Goal: Task Accomplishment & Management: Manage account settings

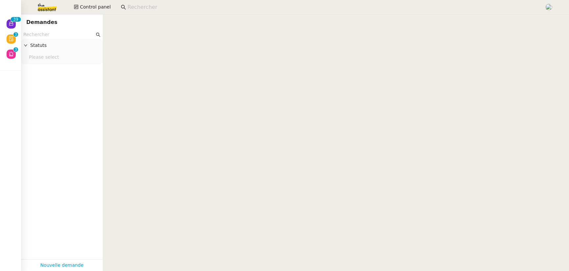
click at [129, 8] on input at bounding box center [332, 7] width 410 height 9
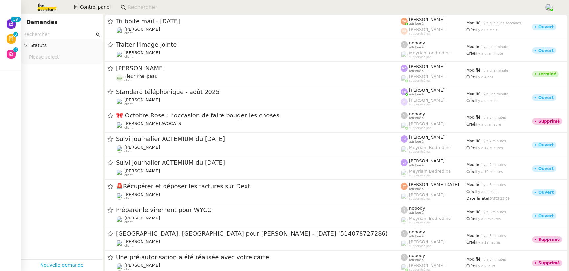
click at [127, 8] on input at bounding box center [332, 7] width 410 height 9
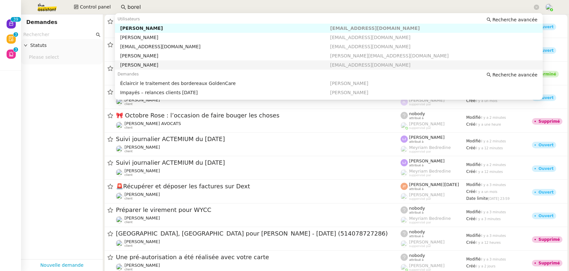
click at [149, 64] on div "Mathilde Borel" at bounding box center [225, 65] width 210 height 6
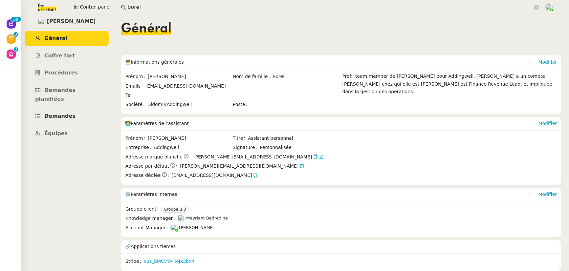
click at [71, 113] on span "Demandes" at bounding box center [59, 116] width 31 height 6
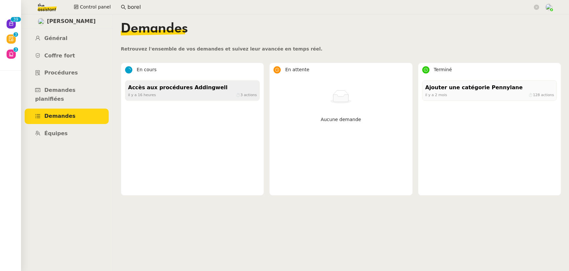
click at [194, 98] on div "Accès aux procédures Addingwell il y a 16 heures ⏱ 3 actions" at bounding box center [192, 90] width 135 height 20
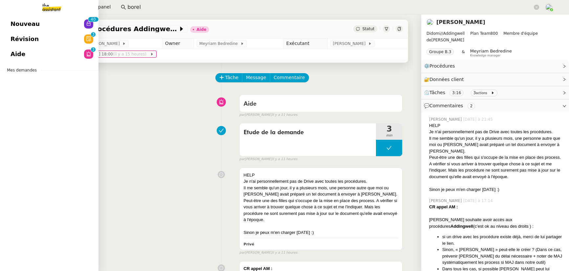
click at [16, 56] on span "Aide" at bounding box center [18, 54] width 15 height 10
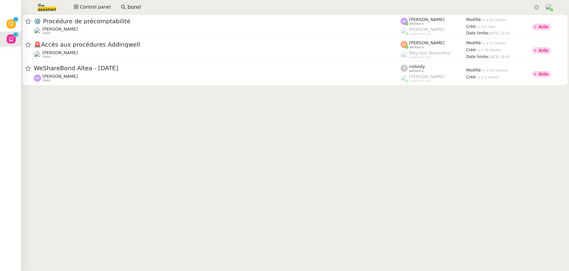
click at [139, 9] on input "borel" at bounding box center [329, 7] width 405 height 9
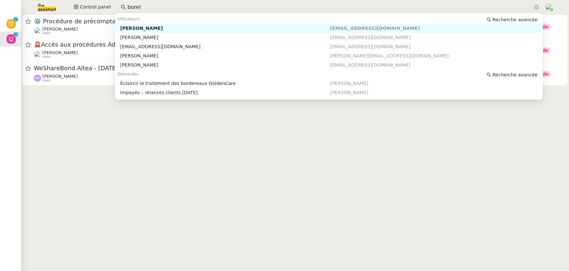
click at [139, 9] on input "borel" at bounding box center [329, 7] width 405 height 9
click at [141, 30] on div "Michael Khayat" at bounding box center [225, 28] width 210 height 6
type input "agilcapital"
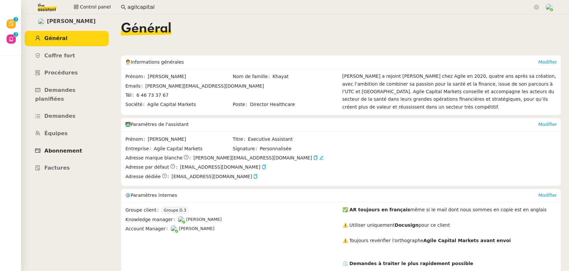
click at [58, 146] on link "Abonnement" at bounding box center [67, 150] width 84 height 15
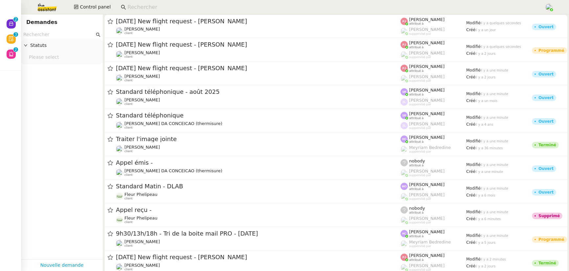
click at [129, 9] on input at bounding box center [332, 7] width 410 height 9
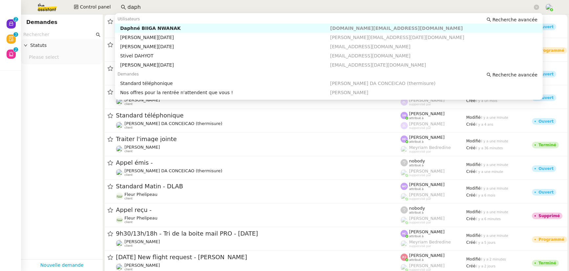
click at [142, 28] on div "Daphné BIIGA NWANAK" at bounding box center [225, 28] width 210 height 6
type input "daph"
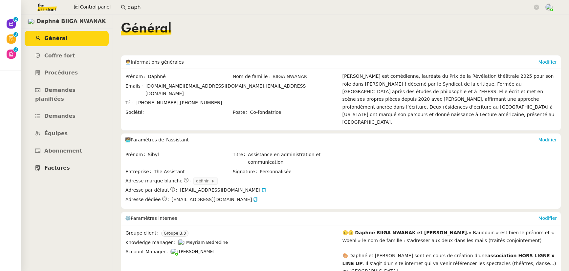
click at [64, 165] on span "Factures" at bounding box center [57, 168] width 26 height 6
click at [69, 113] on span "Demandes" at bounding box center [59, 116] width 31 height 6
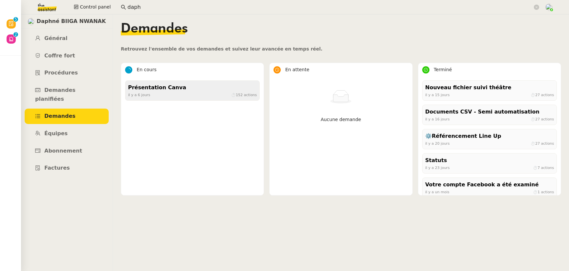
click at [166, 96] on div "il y a 6 jours ⏱ 152 actions" at bounding box center [192, 95] width 129 height 6
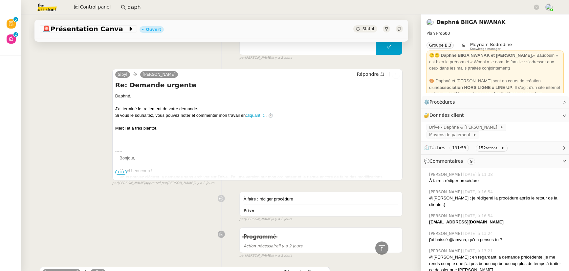
scroll to position [412, 0]
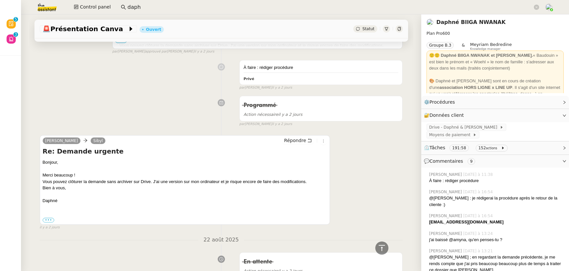
click at [462, 18] on nz-page-header-title "Daphné BIIGA NWANAK" at bounding box center [470, 22] width 69 height 9
click at [462, 19] on link "Daphné BIIGA NWANAK" at bounding box center [470, 22] width 69 height 6
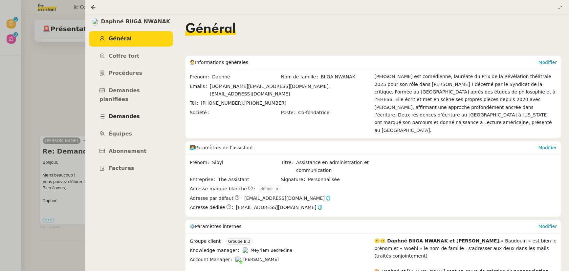
click at [132, 113] on span "Demandes" at bounding box center [124, 116] width 31 height 6
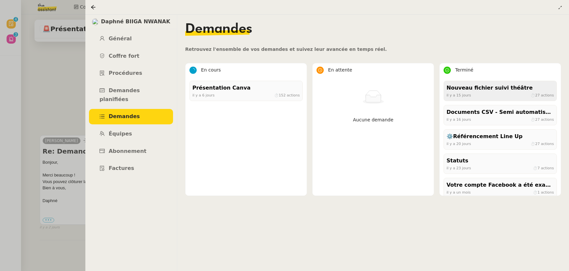
click at [471, 86] on div "Nouveau fichier suivi théâtre" at bounding box center [499, 88] width 107 height 9
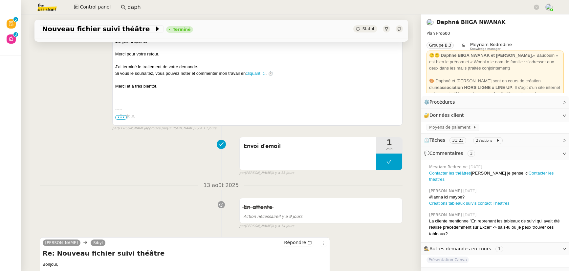
scroll to position [111, 0]
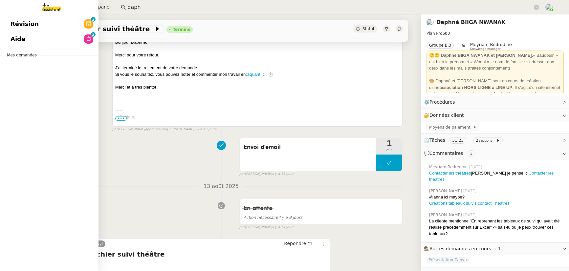
click at [12, 37] on span "Aide" at bounding box center [18, 39] width 15 height 10
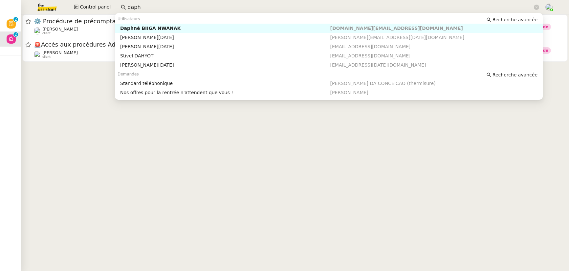
click at [155, 5] on input "daph" at bounding box center [329, 7] width 405 height 9
click at [143, 28] on div "Daphné BIIGA NWANAK" at bounding box center [225, 28] width 210 height 6
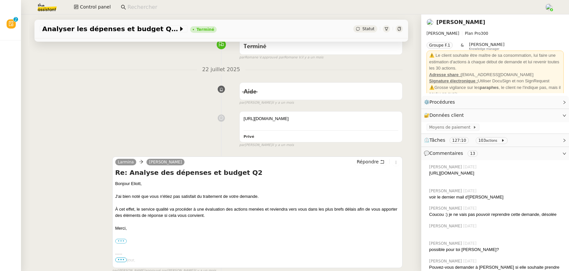
scroll to position [75, 0]
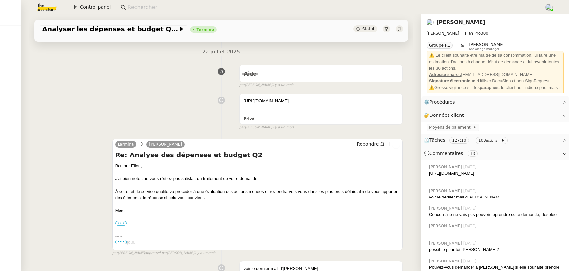
click at [146, 7] on input at bounding box center [332, 7] width 410 height 9
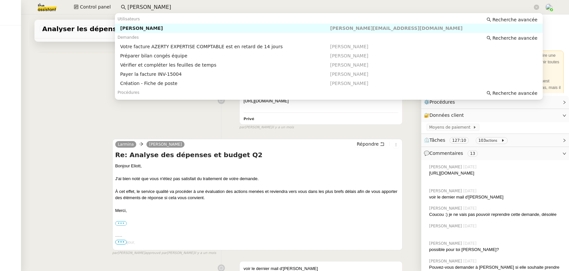
click at [167, 27] on div "Laurence de Nervaux" at bounding box center [225, 28] width 210 height 6
type input "laurence de nerva"
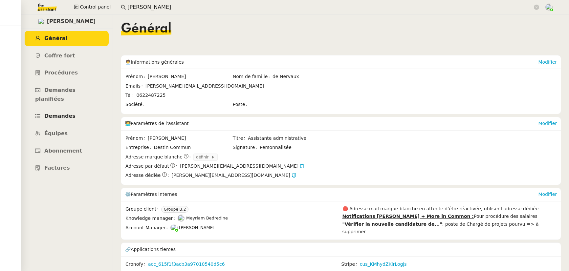
click at [63, 113] on span "Demandes" at bounding box center [59, 116] width 31 height 6
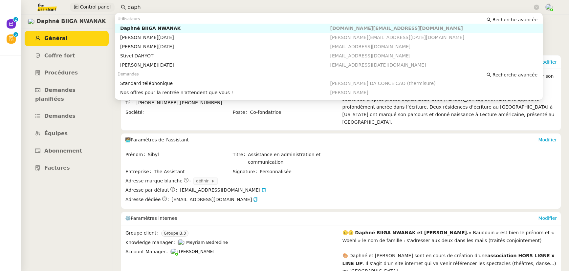
drag, startPoint x: 126, startPoint y: 4, endPoint x: 102, endPoint y: 4, distance: 24.0
click at [102, 4] on div "Control panel daph" at bounding box center [284, 7] width 536 height 14
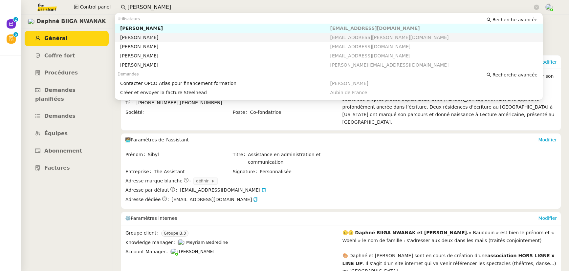
click at [141, 37] on div "[PERSON_NAME]" at bounding box center [225, 37] width 210 height 6
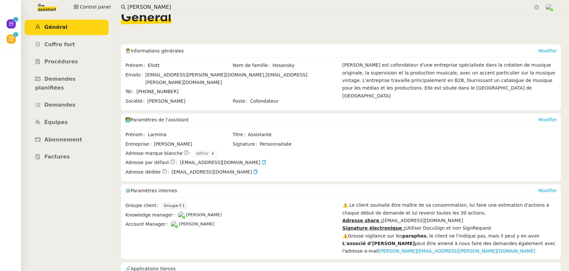
scroll to position [30, 0]
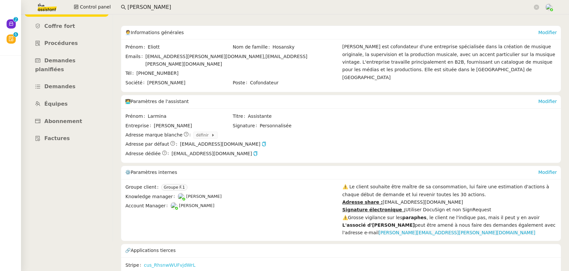
click at [168, 262] on link "cus_RhsnwWUFvjdWrL" at bounding box center [170, 266] width 52 height 8
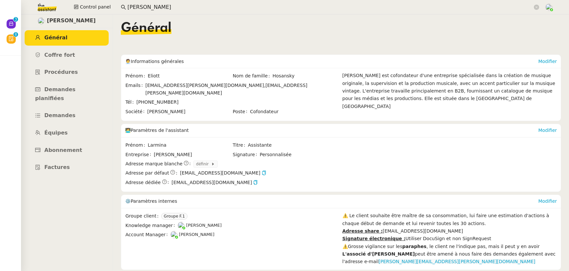
scroll to position [0, 0]
click at [64, 143] on link "Abonnement" at bounding box center [67, 150] width 84 height 15
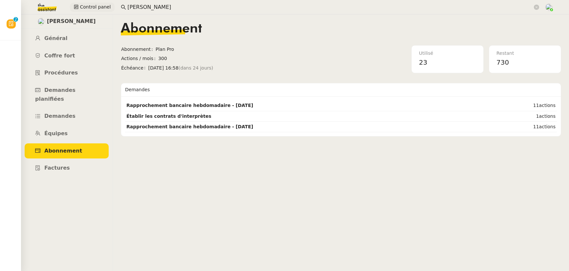
click at [105, 3] on div "Control panel [PERSON_NAME]" at bounding box center [284, 7] width 536 height 14
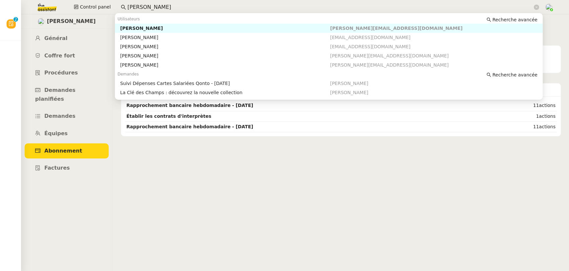
click at [153, 27] on div "[PERSON_NAME]" at bounding box center [225, 28] width 210 height 6
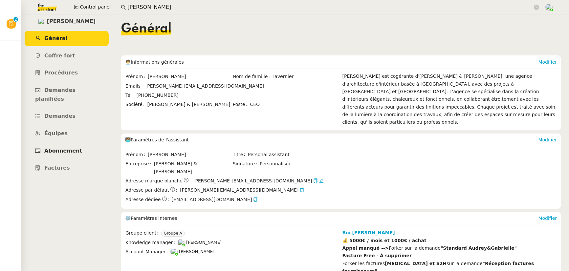
click at [66, 145] on link "Abonnement" at bounding box center [67, 150] width 84 height 15
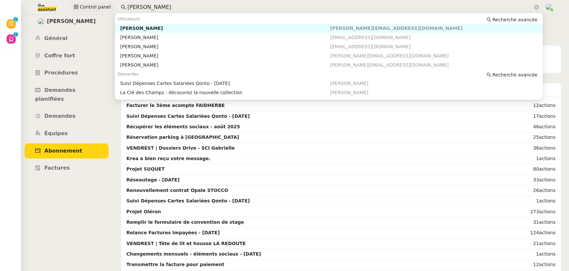
drag, startPoint x: 126, startPoint y: 9, endPoint x: 112, endPoint y: 8, distance: 14.8
click at [112, 8] on div "Control panel [PERSON_NAME]" at bounding box center [284, 7] width 536 height 14
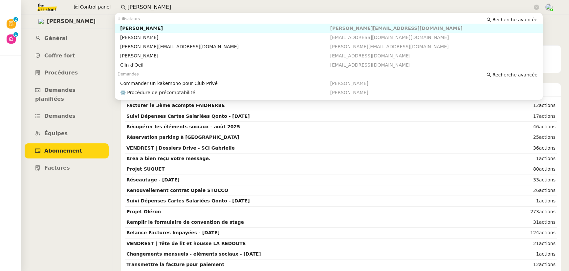
click at [154, 28] on div "[PERSON_NAME]" at bounding box center [225, 28] width 210 height 6
type input "[PERSON_NAME]"
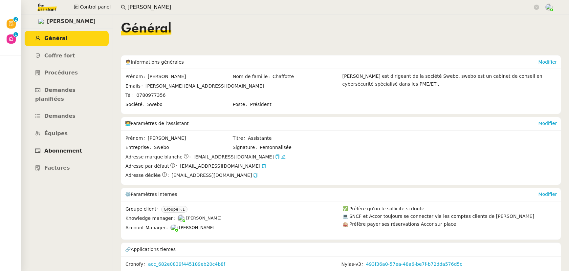
click at [53, 148] on span "Abonnement" at bounding box center [63, 151] width 38 height 6
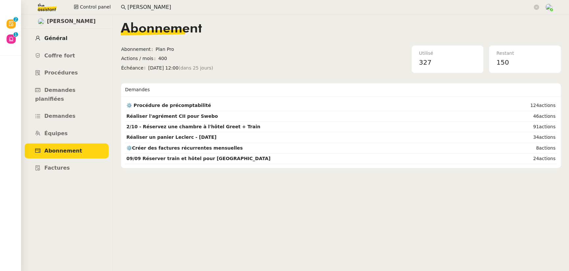
click at [60, 38] on span "Général" at bounding box center [55, 38] width 23 height 6
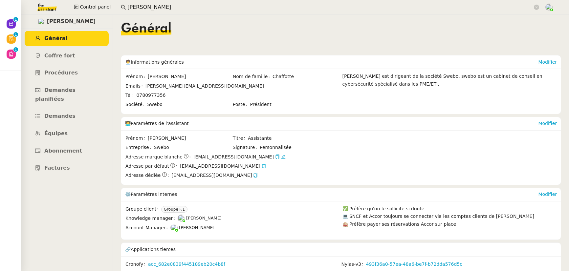
click at [262, 167] on icon "button" at bounding box center [264, 166] width 5 height 5
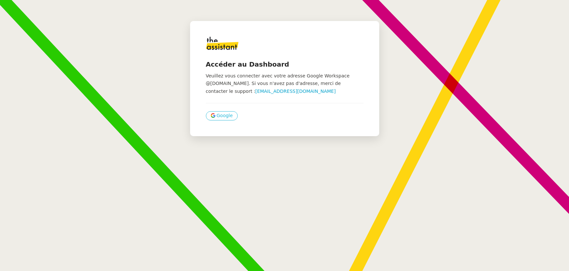
click at [226, 115] on span "Google" at bounding box center [225, 116] width 16 height 8
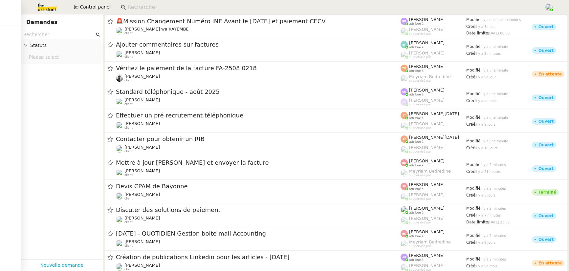
click at [140, 10] on input at bounding box center [332, 7] width 410 height 9
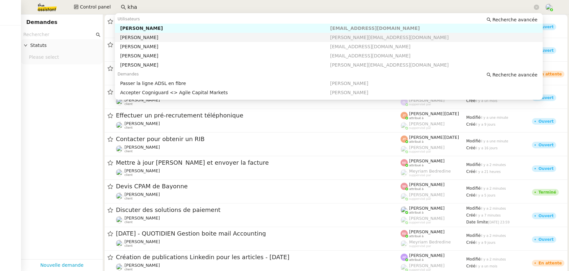
click at [155, 38] on div "[PERSON_NAME]" at bounding box center [225, 37] width 210 height 6
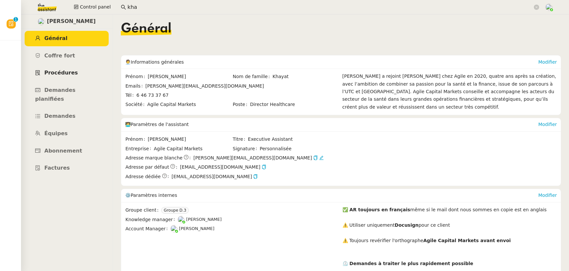
click at [65, 70] on span "Procédures" at bounding box center [60, 73] width 33 height 6
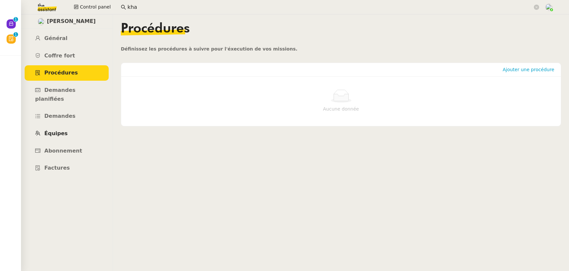
click at [62, 128] on link "Équipes" at bounding box center [67, 133] width 84 height 15
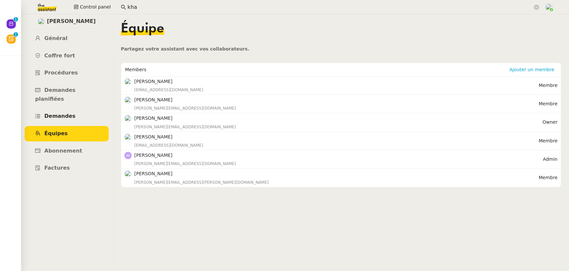
click at [62, 113] on span "Demandes" at bounding box center [59, 116] width 31 height 6
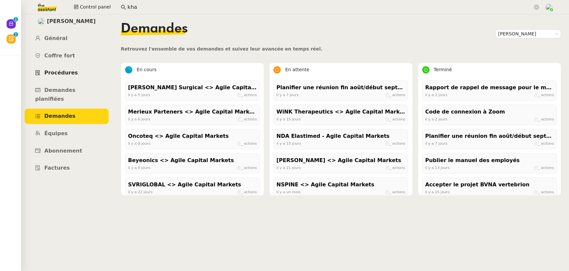
click at [60, 74] on span "Procédures" at bounding box center [60, 73] width 33 height 6
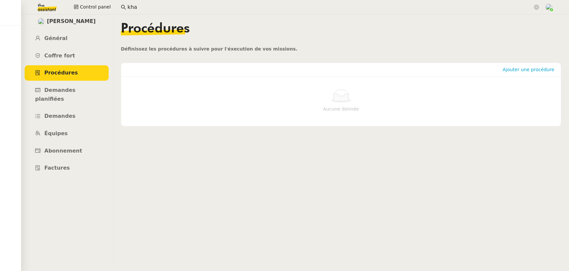
click at [141, 9] on input "kha" at bounding box center [329, 7] width 405 height 9
click at [137, 11] on input "g" at bounding box center [329, 7] width 405 height 9
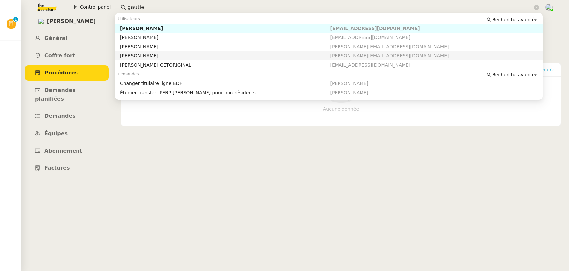
click at [138, 53] on div "Laurène Gauthier" at bounding box center [225, 56] width 210 height 6
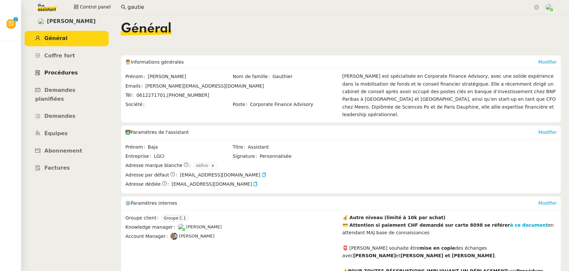
click at [74, 73] on link "Procédures" at bounding box center [67, 72] width 84 height 15
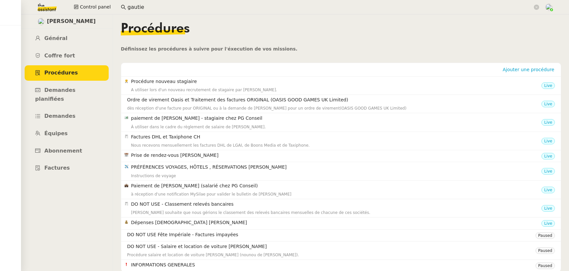
scroll to position [5, 0]
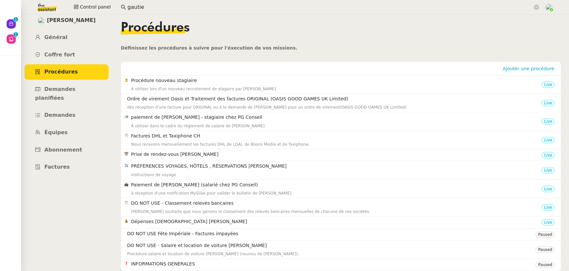
click at [138, 6] on input "gautie" at bounding box center [329, 7] width 405 height 9
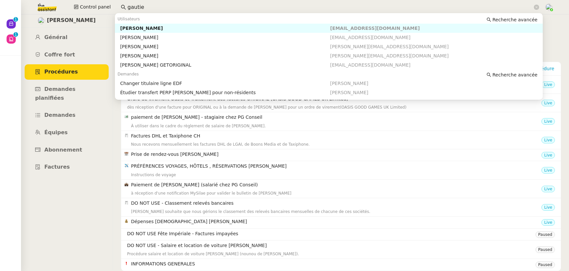
click at [138, 6] on input "gautie" at bounding box center [329, 7] width 405 height 9
click at [146, 29] on div "Julien Decroix" at bounding box center [225, 28] width 210 height 6
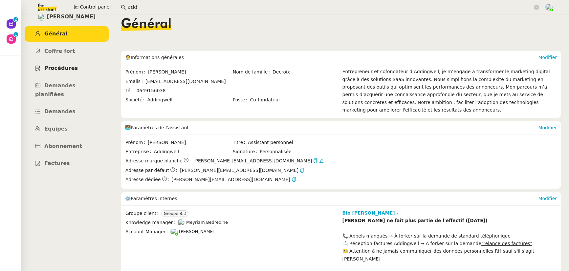
click at [63, 69] on span "Procédures" at bounding box center [60, 68] width 33 height 6
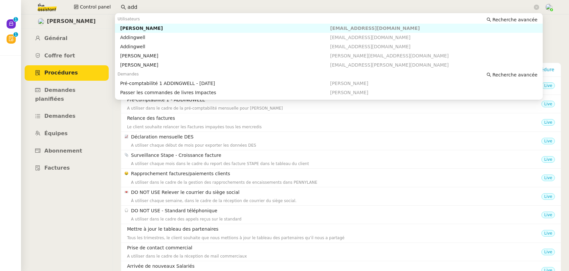
drag, startPoint x: 128, startPoint y: 6, endPoint x: 115, endPoint y: 6, distance: 13.5
click at [117, 6] on nz-input-group "add" at bounding box center [329, 7] width 425 height 10
click at [136, 25] on div "Edwige Giron-Fleckinger" at bounding box center [225, 28] width 210 height 6
type input "edwige"
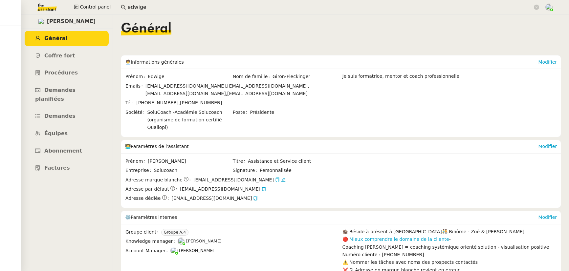
click at [275, 181] on icon "button" at bounding box center [277, 180] width 5 height 5
click at [62, 54] on span "Coffre fort" at bounding box center [59, 56] width 31 height 6
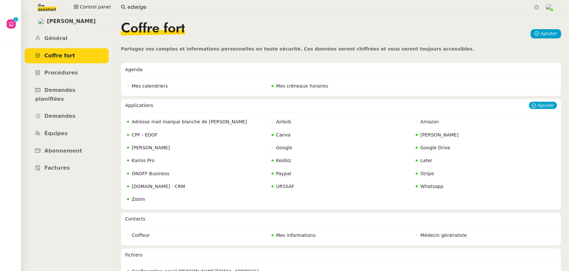
click at [178, 119] on span "Adresse mail marque blanche de Charlie" at bounding box center [189, 121] width 115 height 5
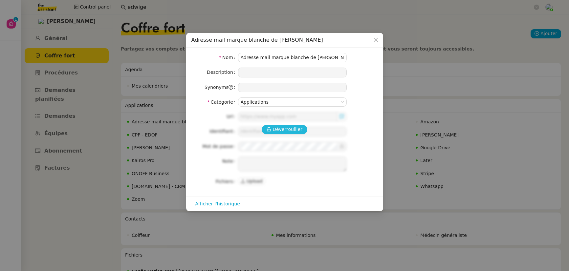
click at [296, 126] on span "Déverrouiller" at bounding box center [287, 130] width 30 height 8
type input "https://webmail.solucoach.com/"
type input "charlie@solucoach.com"
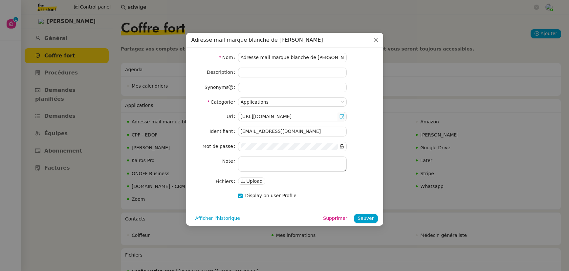
click at [374, 40] on icon "Close" at bounding box center [375, 39] width 5 height 5
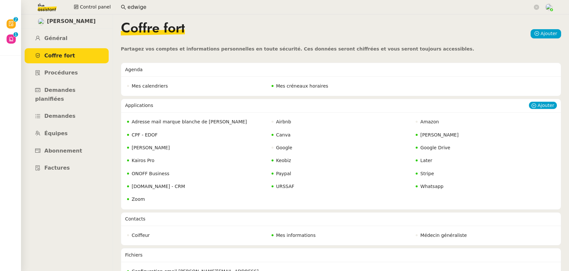
click at [189, 125] on nz-badge "Adresse mail marque blanche de Charlie" at bounding box center [187, 122] width 120 height 8
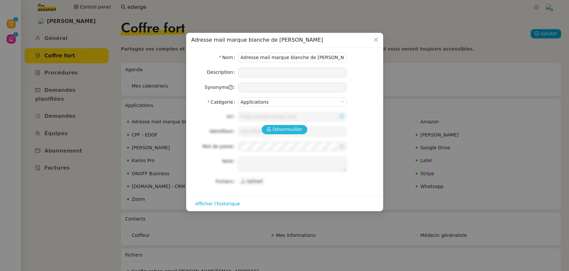
click at [293, 128] on span "Déverrouiller" at bounding box center [287, 130] width 30 height 8
type input "https://webmail.solucoach.com/"
type input "charlie@solucoach.com"
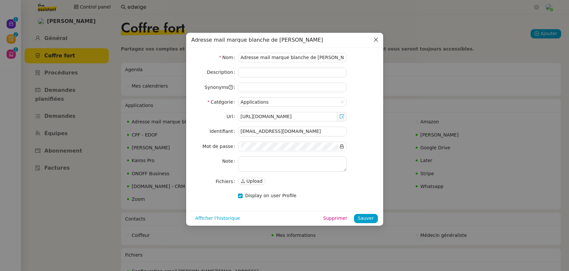
click at [377, 41] on icon "Close" at bounding box center [375, 40] width 4 height 4
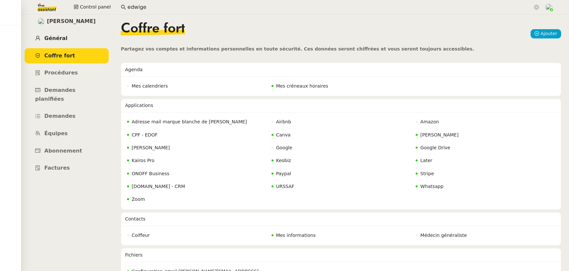
click at [58, 40] on span "Général" at bounding box center [55, 38] width 23 height 6
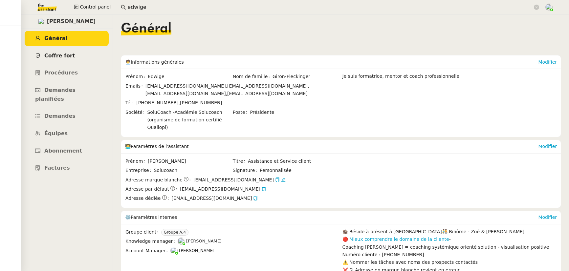
click at [67, 60] on link "Coffre fort" at bounding box center [67, 55] width 84 height 15
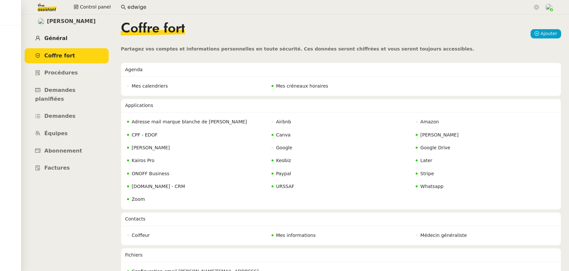
click at [64, 40] on link "Général" at bounding box center [67, 38] width 84 height 15
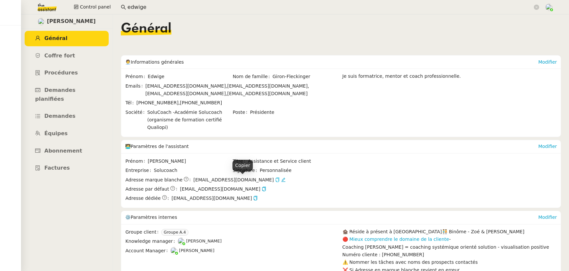
click at [275, 180] on icon "button" at bounding box center [277, 180] width 5 height 5
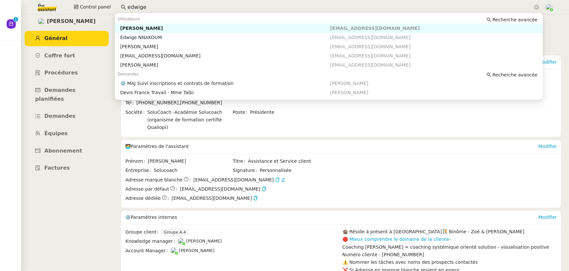
drag, startPoint x: 131, startPoint y: 4, endPoint x: 114, endPoint y: 4, distance: 16.4
click at [114, 4] on div "Control panel edwige" at bounding box center [284, 7] width 536 height 14
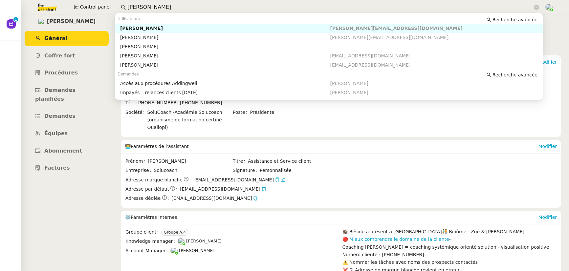
click at [149, 22] on div "Utilisateurs Recherche avancée" at bounding box center [329, 18] width 428 height 9
click at [150, 26] on div "Mathilde Borel" at bounding box center [225, 28] width 210 height 6
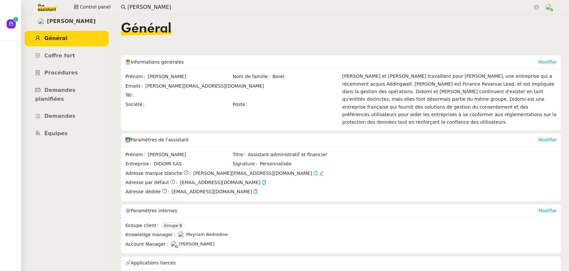
click at [158, 9] on input "mathilde bo" at bounding box center [329, 7] width 405 height 9
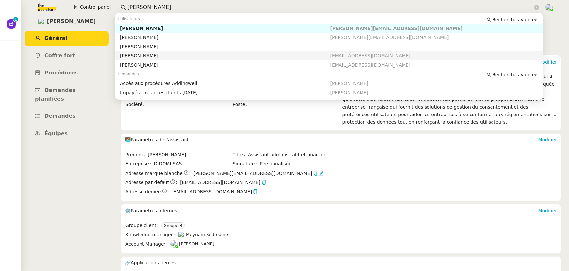
click at [150, 58] on div "Mathilde Borel" at bounding box center [225, 56] width 210 height 6
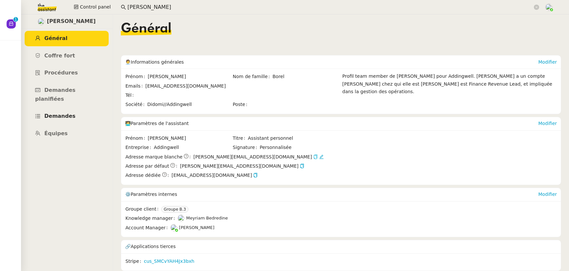
click at [64, 113] on span "Demandes" at bounding box center [59, 116] width 31 height 6
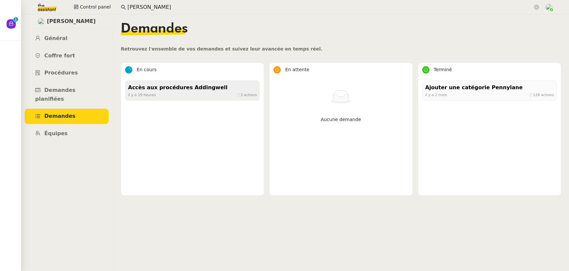
click at [171, 93] on div "il y a 19 heures ⏱ 3 actions" at bounding box center [192, 95] width 129 height 6
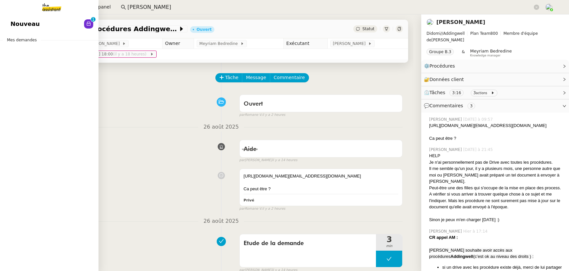
click at [15, 22] on span "Nouveau" at bounding box center [25, 24] width 29 height 10
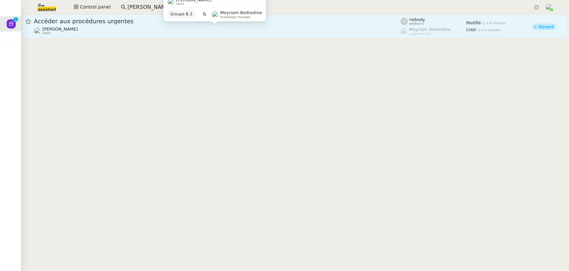
click at [106, 32] on div "Julien Decroix client" at bounding box center [217, 31] width 367 height 9
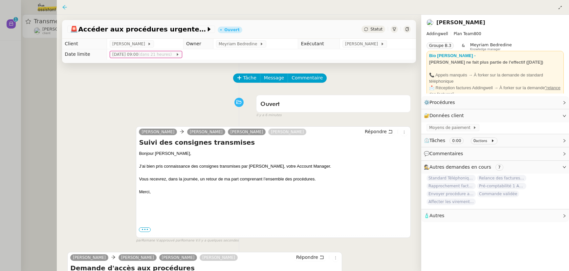
click at [66, 8] on icon at bounding box center [64, 7] width 5 height 5
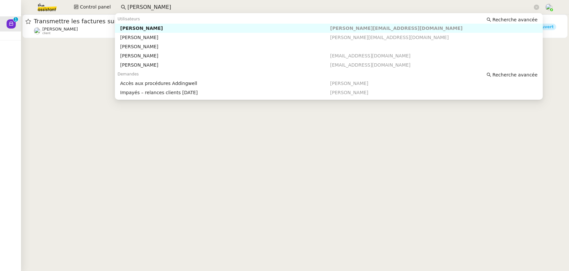
click at [166, 9] on input "mathilde bo" at bounding box center [329, 7] width 405 height 9
click at [152, 27] on div "Mathilde Borel" at bounding box center [225, 28] width 210 height 6
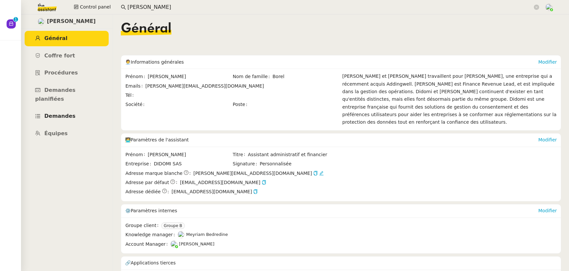
click at [74, 109] on link "Demandes" at bounding box center [67, 116] width 84 height 15
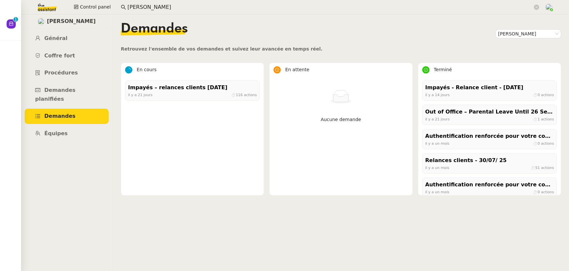
click at [229, 7] on input "mathilde bo" at bounding box center [329, 7] width 405 height 9
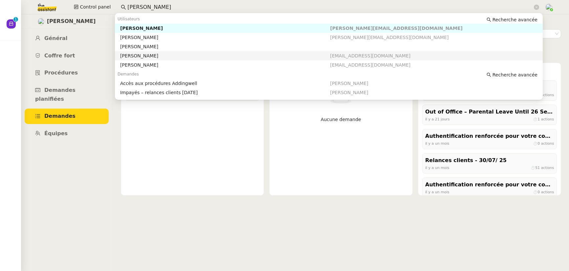
click at [186, 59] on nz-auto-option "Mathilde Borel _mathilde.borel@addingwell.io" at bounding box center [329, 55] width 428 height 9
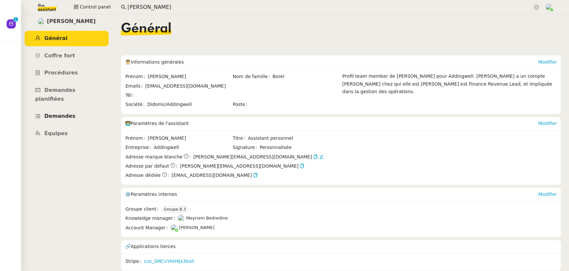
click at [71, 109] on link "Demandes" at bounding box center [67, 116] width 84 height 15
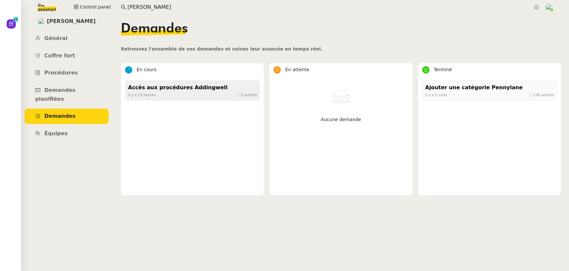
click at [156, 98] on div "il y a 19 heures ⏱ 3 actions" at bounding box center [192, 95] width 129 height 6
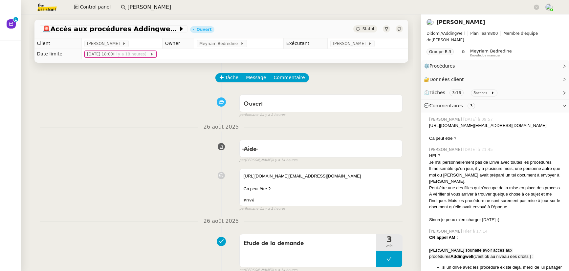
scroll to position [259, 0]
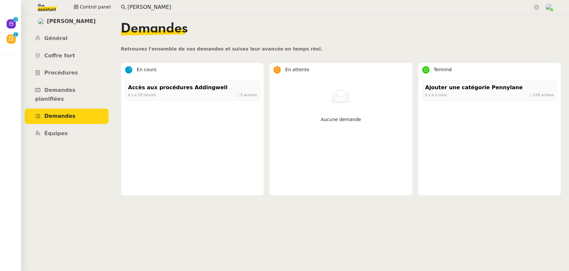
click at [139, 7] on input "mathilde bo" at bounding box center [329, 7] width 405 height 9
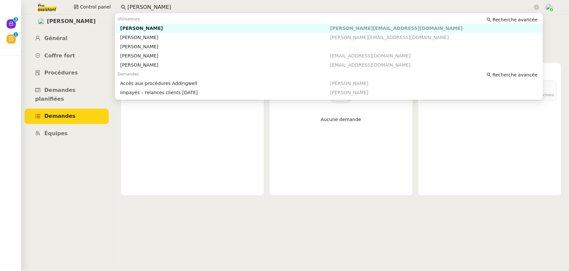
click at [139, 7] on input "mathilde bo" at bounding box center [329, 7] width 405 height 9
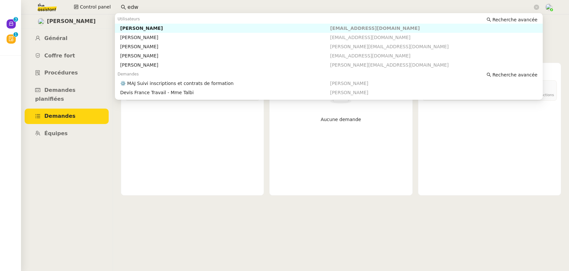
click at [149, 29] on div "[PERSON_NAME]" at bounding box center [225, 28] width 210 height 6
type input "edw"
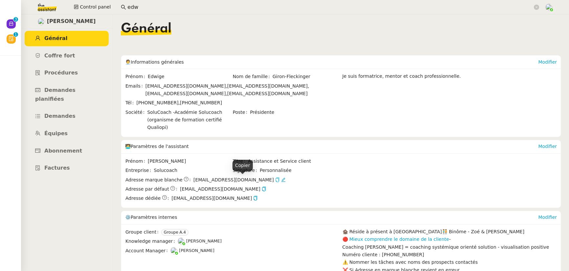
click at [275, 181] on icon "button" at bounding box center [277, 180] width 4 height 5
click at [275, 181] on icon "button" at bounding box center [277, 180] width 5 height 5
click at [62, 38] on span "Général" at bounding box center [55, 38] width 23 height 6
click at [70, 115] on link "Demandes" at bounding box center [67, 116] width 84 height 15
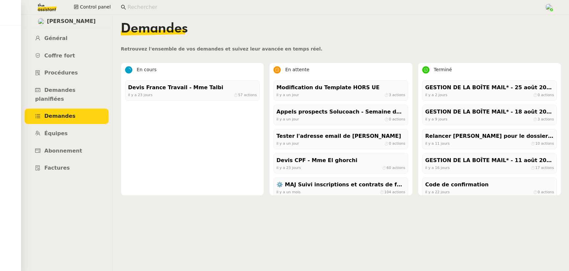
click at [151, 8] on input at bounding box center [332, 7] width 410 height 9
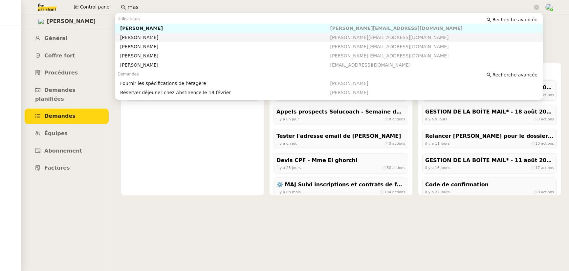
click at [141, 38] on div "[PERSON_NAME]" at bounding box center [225, 37] width 210 height 6
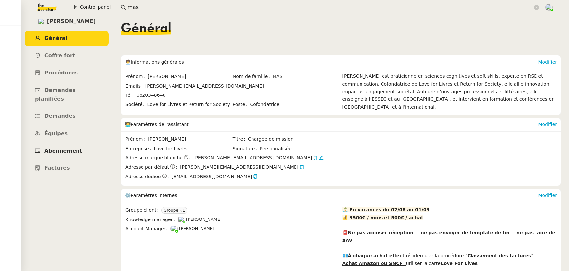
click at [67, 148] on span "Abonnement" at bounding box center [63, 151] width 38 height 6
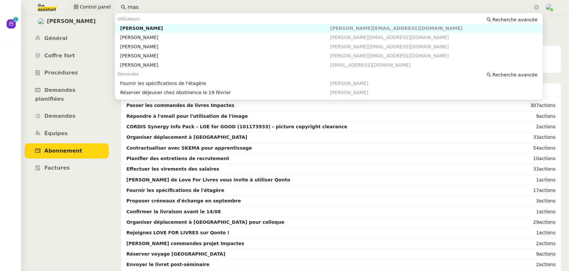
drag, startPoint x: 134, startPoint y: 6, endPoint x: 109, endPoint y: 6, distance: 24.3
click at [109, 6] on div "Control panel mas" at bounding box center [284, 7] width 536 height 14
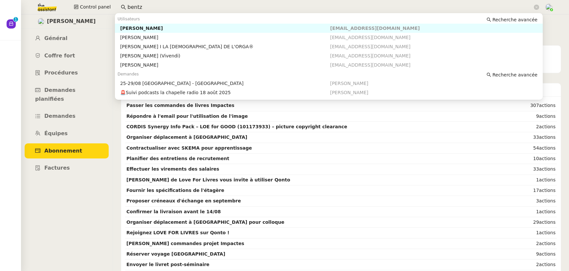
click at [139, 27] on div "[PERSON_NAME]" at bounding box center [225, 28] width 210 height 6
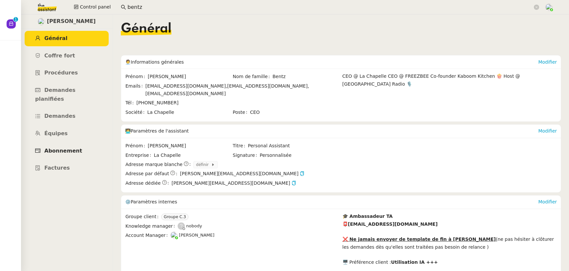
click at [74, 148] on span "Abonnement" at bounding box center [63, 151] width 38 height 6
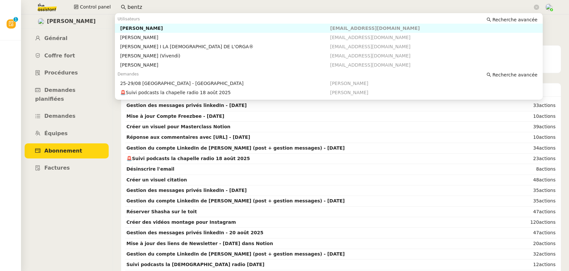
drag, startPoint x: 144, startPoint y: 8, endPoint x: 117, endPoint y: 7, distance: 26.9
click at [117, 7] on nz-input-group "bentz" at bounding box center [329, 7] width 425 height 10
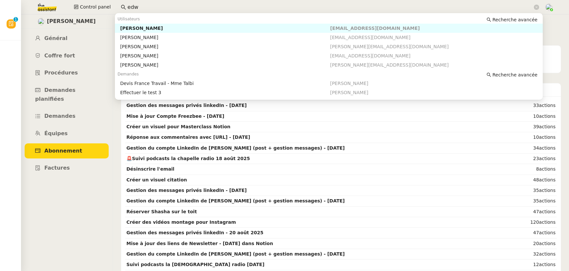
click at [130, 25] on div "[PERSON_NAME]" at bounding box center [225, 28] width 210 height 6
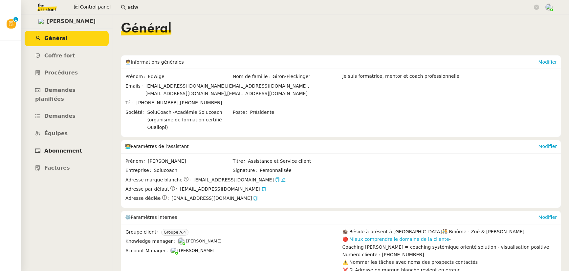
click at [65, 148] on span "Abonnement" at bounding box center [63, 151] width 38 height 6
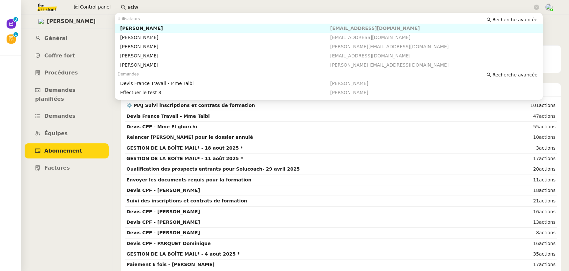
drag, startPoint x: 146, startPoint y: 4, endPoint x: 117, endPoint y: 4, distance: 29.5
click at [117, 4] on nz-input-group "edw" at bounding box center [329, 7] width 425 height 10
click at [142, 27] on div "[PERSON_NAME]" at bounding box center [225, 28] width 210 height 6
type input "mas"
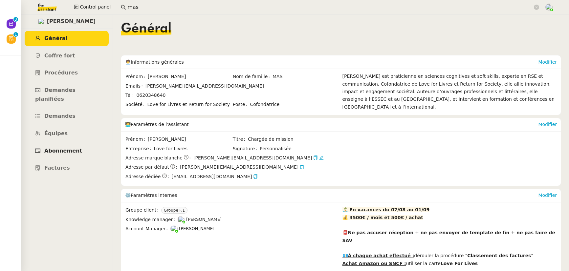
click at [73, 143] on link "Abonnement" at bounding box center [67, 150] width 84 height 15
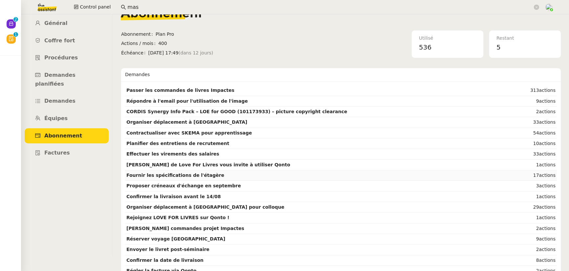
scroll to position [39, 0]
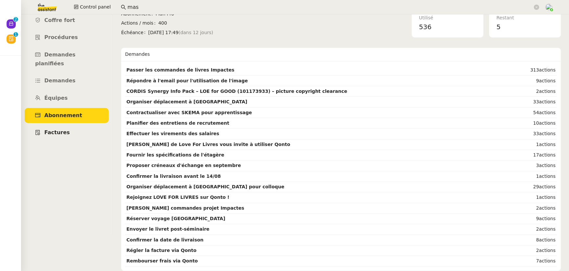
click at [52, 129] on span "Factures" at bounding box center [57, 132] width 26 height 6
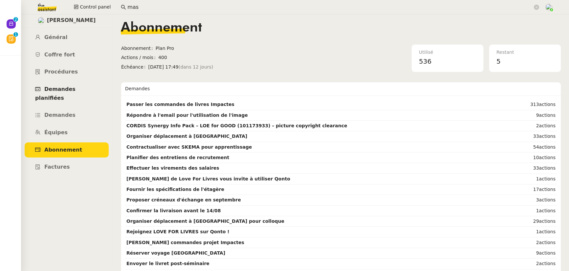
scroll to position [0, 0]
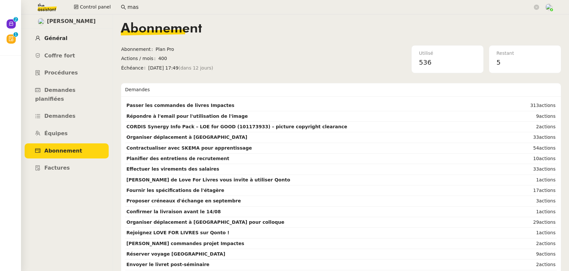
click at [54, 36] on span "Général" at bounding box center [55, 38] width 23 height 6
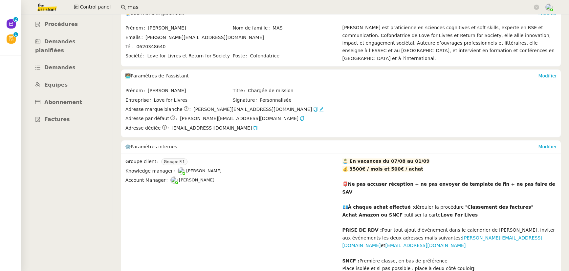
scroll to position [98, 0]
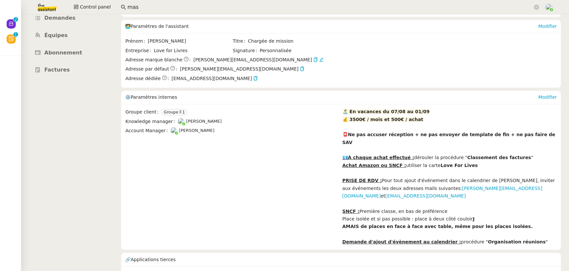
click at [368, 271] on link "cus_Rdqg0uQdhdNlZc" at bounding box center [385, 275] width 51 height 8
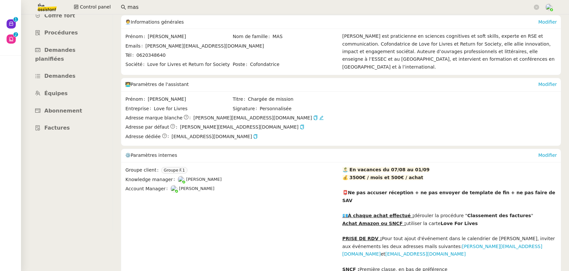
scroll to position [0, 0]
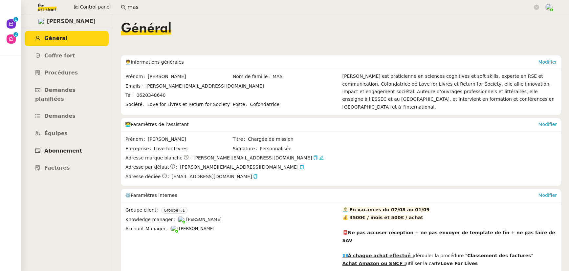
click at [68, 148] on span "Abonnement" at bounding box center [63, 151] width 38 height 6
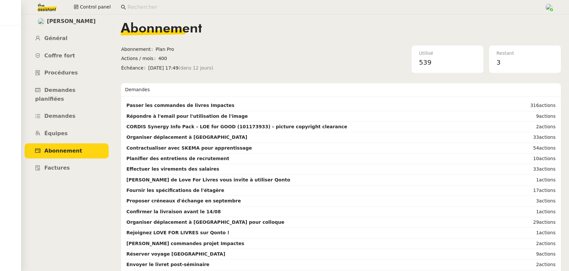
click at [134, 10] on input at bounding box center [332, 7] width 410 height 9
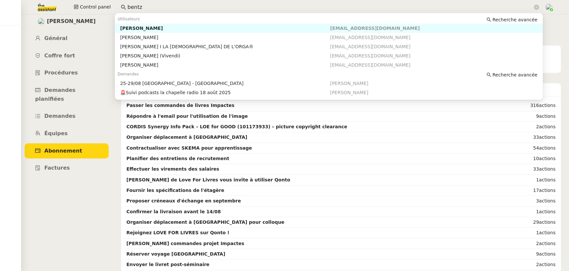
click at [156, 26] on div "Hugo Bentz" at bounding box center [225, 28] width 210 height 6
type input "bentz"
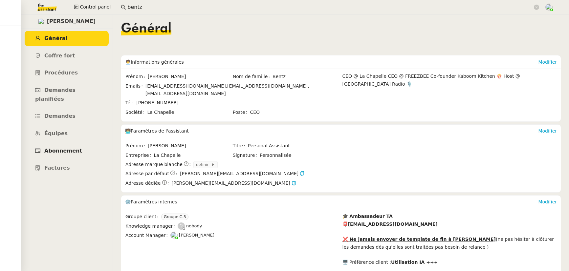
click at [62, 148] on span "Abonnement" at bounding box center [63, 151] width 38 height 6
